Goal: Find specific page/section: Find specific page/section

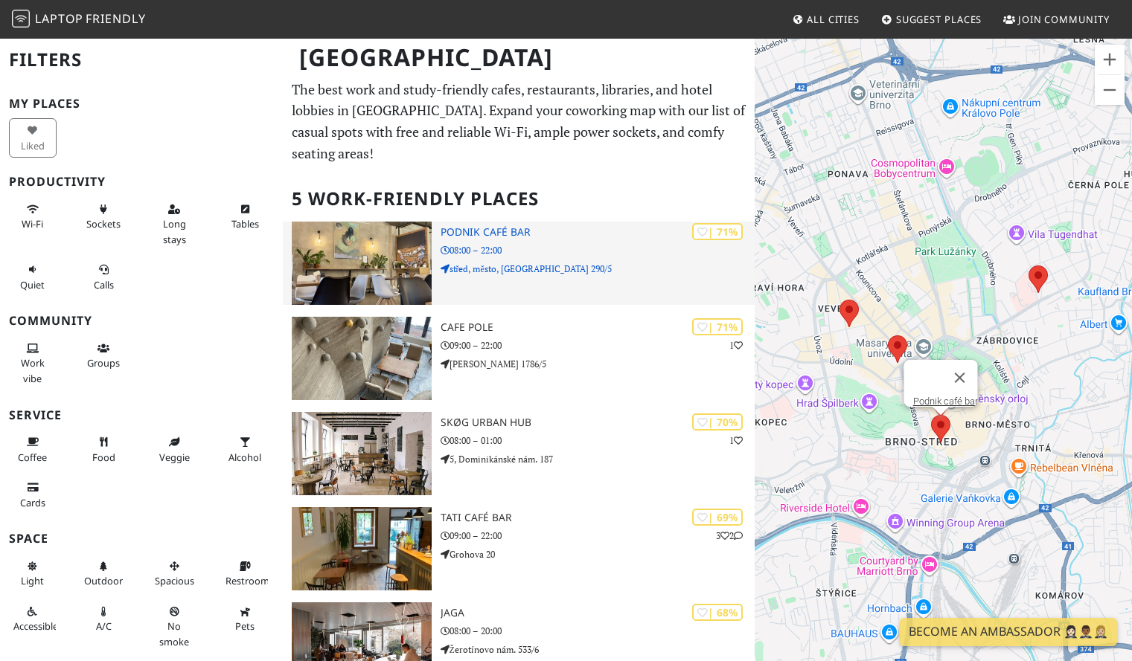
click at [597, 239] on div "| 71% Podnik café bar 08:00 – 22:00 [GEOGRAPHIC_DATA], město, [GEOGRAPHIC_DATA]…" at bounding box center [597, 263] width 315 height 83
